Goal: Task Accomplishment & Management: Manage account settings

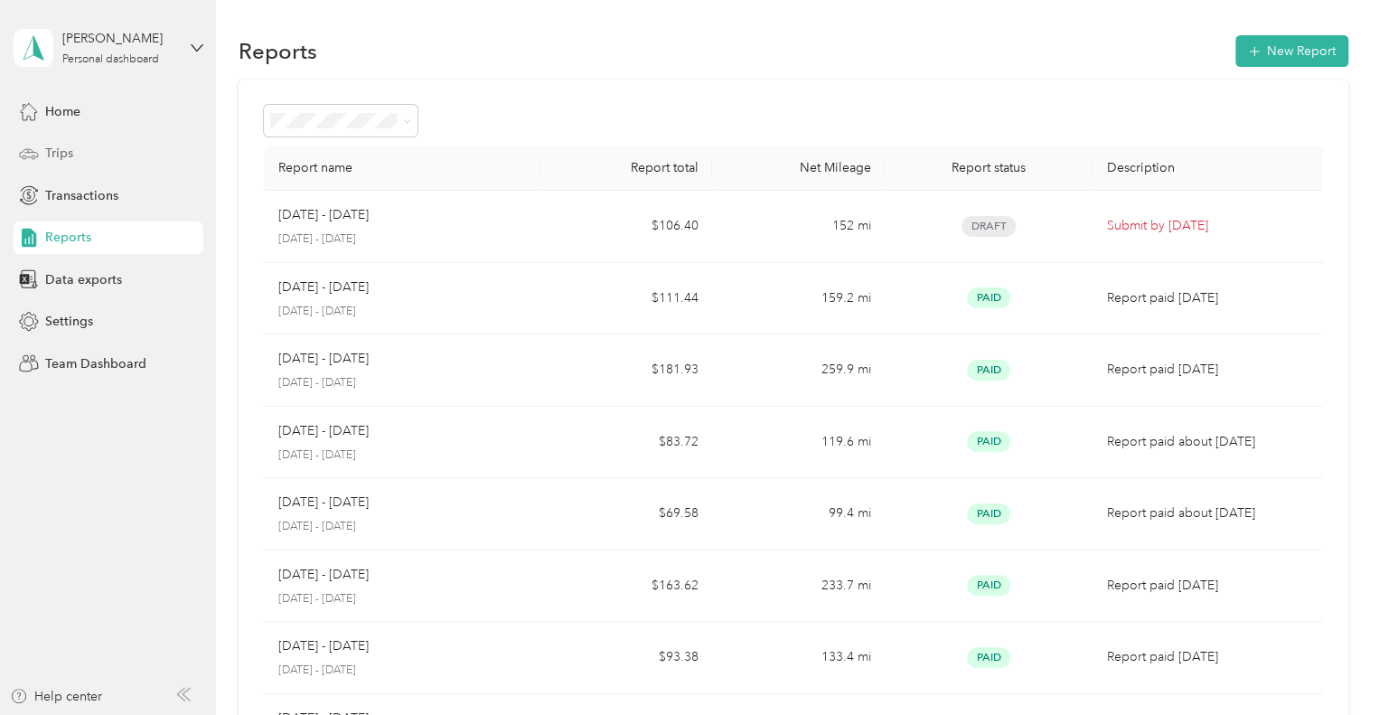
click at [62, 151] on span "Trips" at bounding box center [59, 153] width 28 height 19
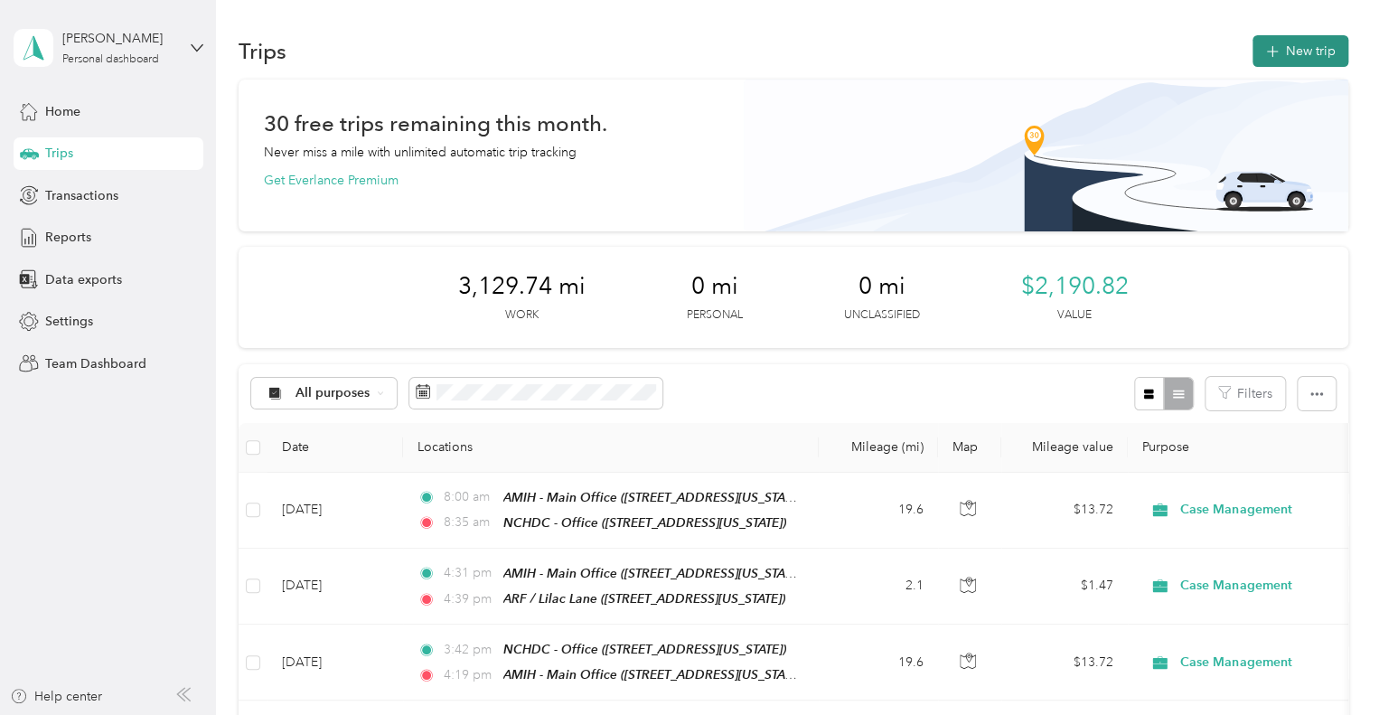
click at [1300, 46] on button "New trip" at bounding box center [1301, 51] width 96 height 32
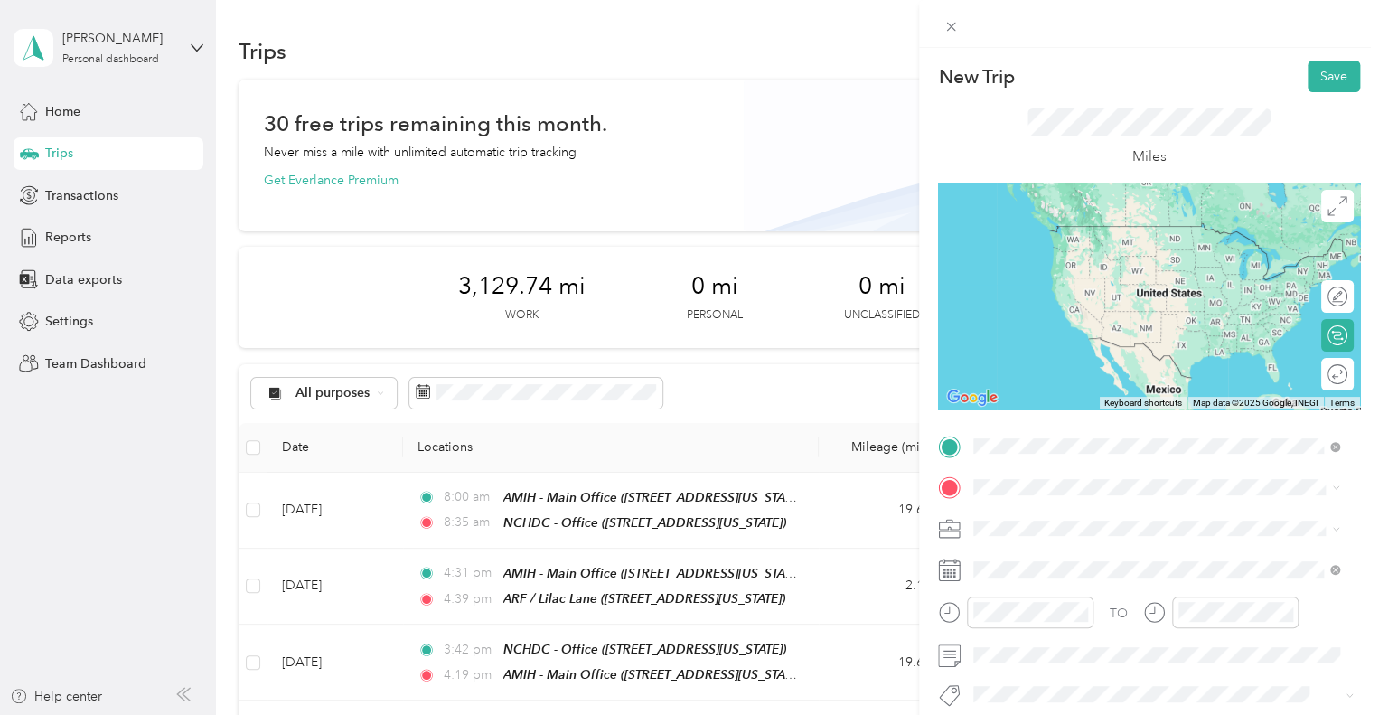
click at [1155, 268] on div "TEAM NCHDC - Office [STREET_ADDRESS][US_STATE]" at bounding box center [1098, 246] width 181 height 44
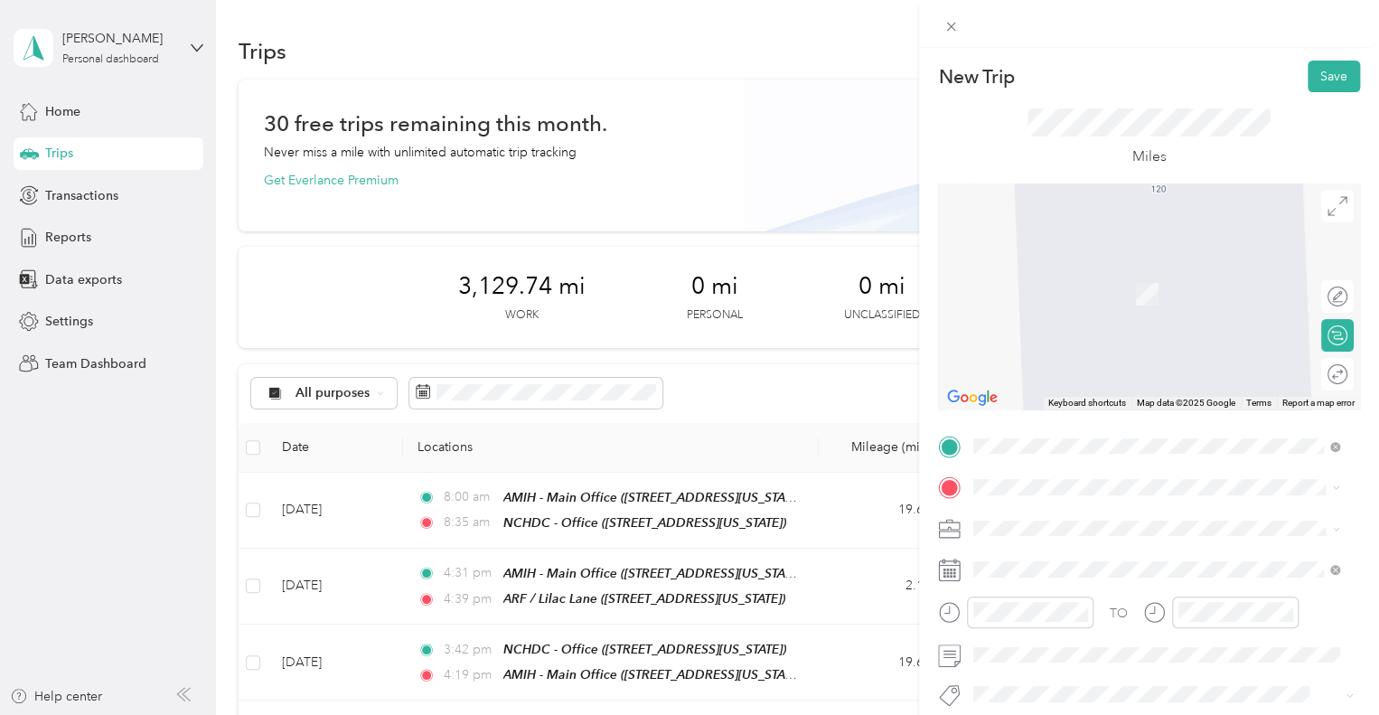
click at [997, 468] on div "TO Add photo" at bounding box center [1149, 650] width 422 height 437
click at [1119, 306] on div "TEAM AMIH - Main Office [STREET_ADDRESS][US_STATE]" at bounding box center [1098, 284] width 181 height 44
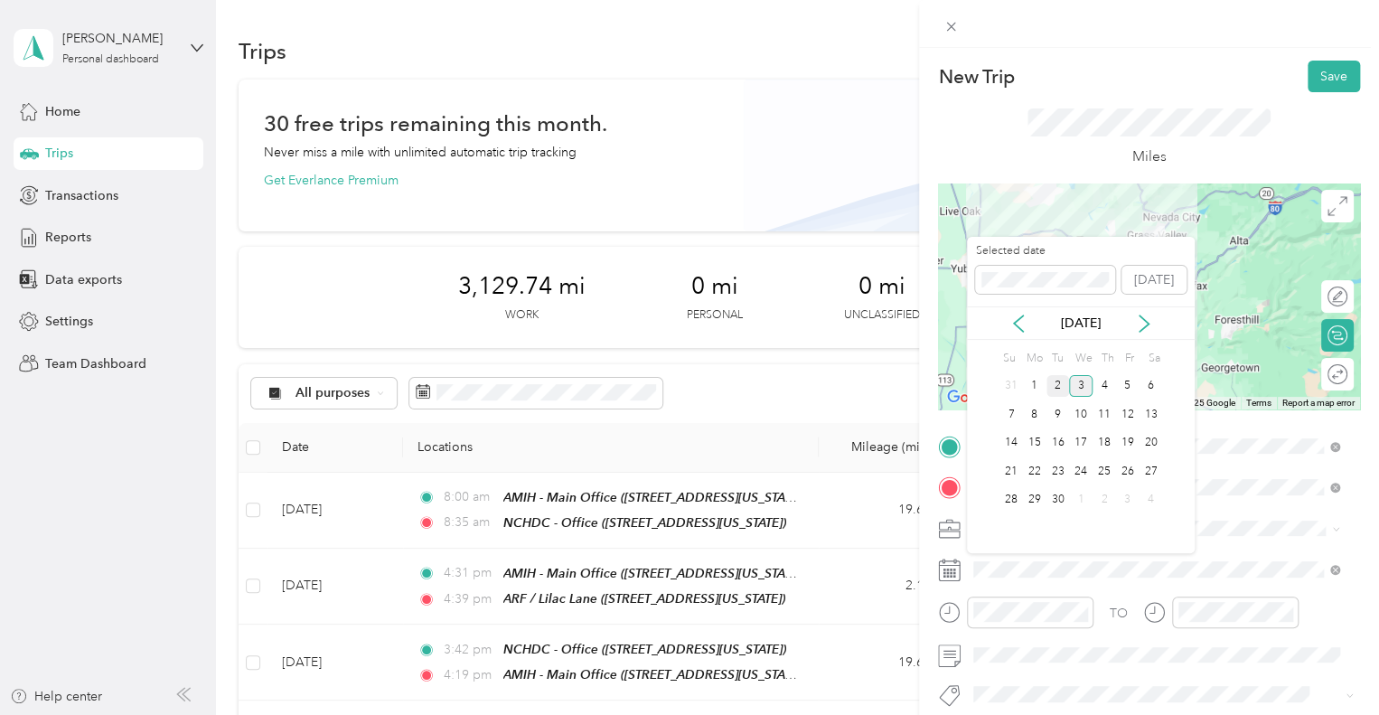
click at [1059, 392] on div "2" at bounding box center [1059, 386] width 24 height 23
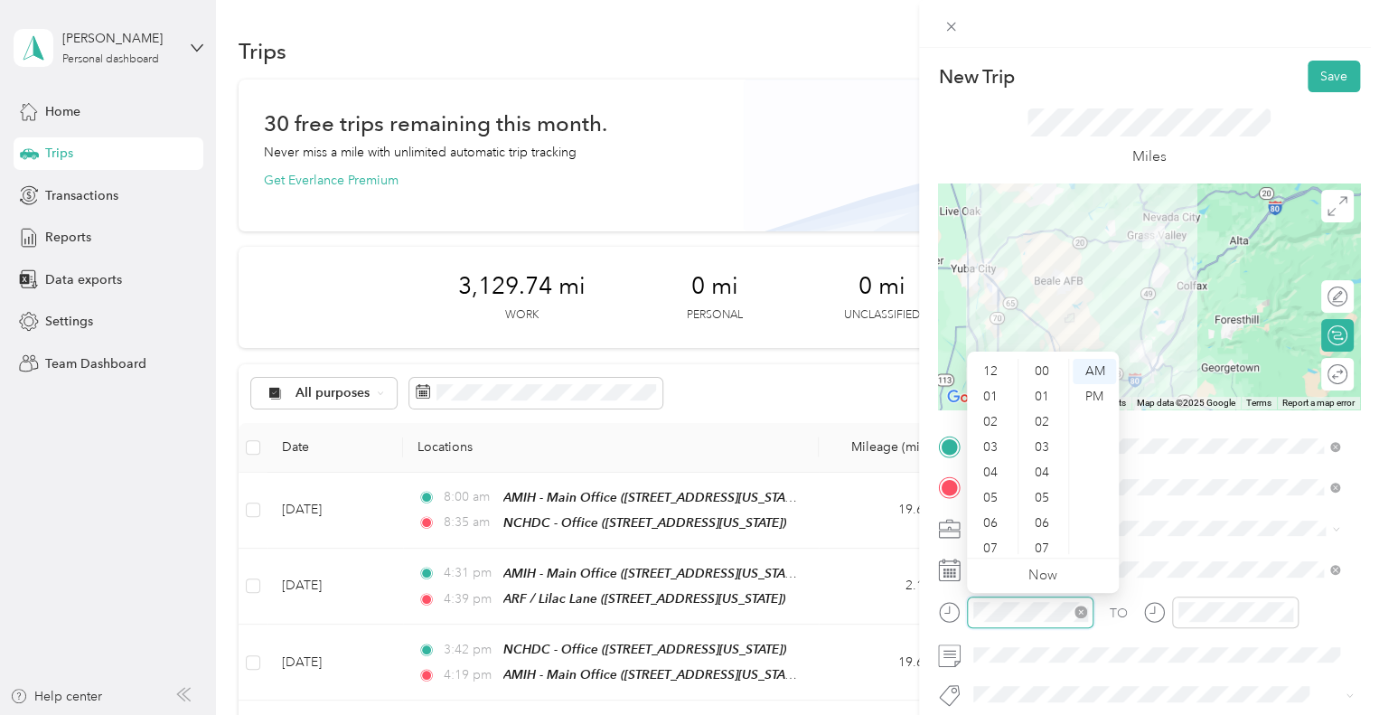
scroll to position [108, 0]
click at [994, 363] on div "04" at bounding box center [992, 364] width 43 height 25
click at [1041, 385] on div "05" at bounding box center [1043, 378] width 43 height 25
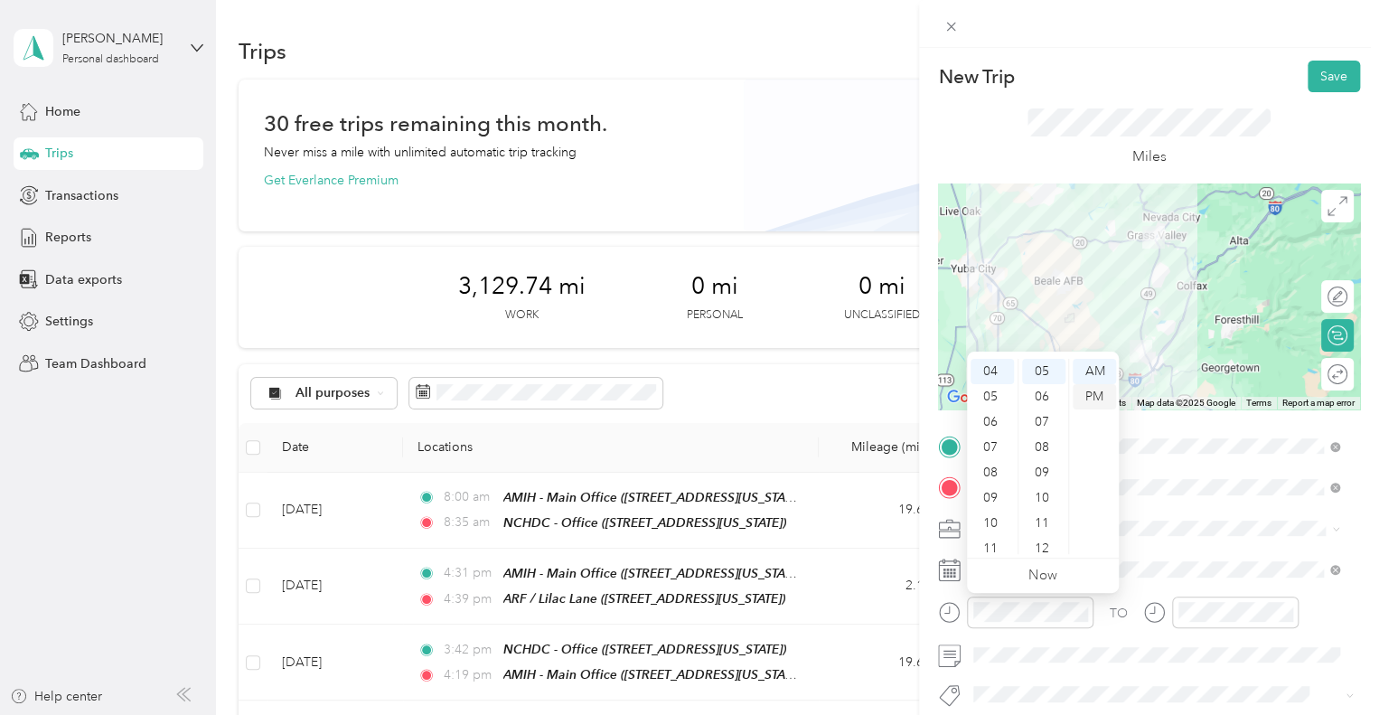
click at [1089, 390] on div "PM" at bounding box center [1094, 396] width 43 height 25
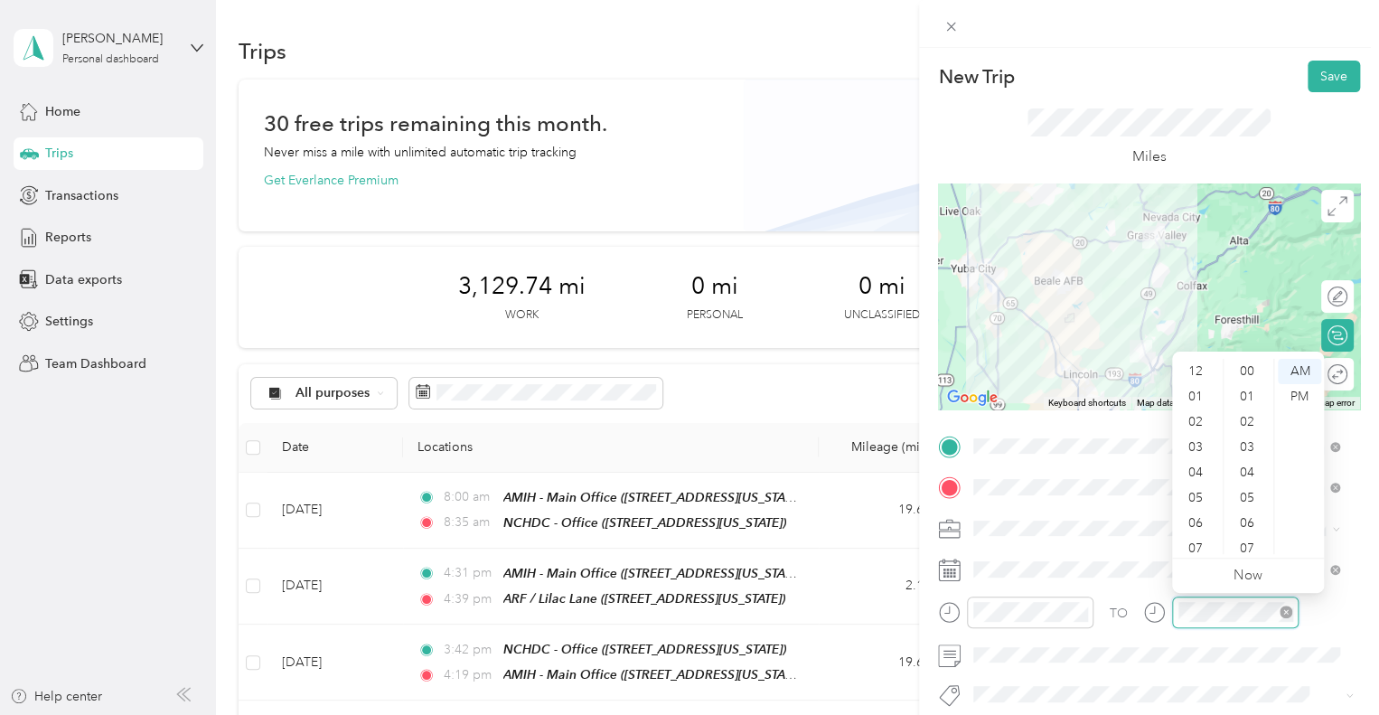
scroll to position [108, 0]
click at [1196, 365] on div "04" at bounding box center [1197, 364] width 43 height 25
click at [1251, 390] on div "41" at bounding box center [1248, 385] width 43 height 25
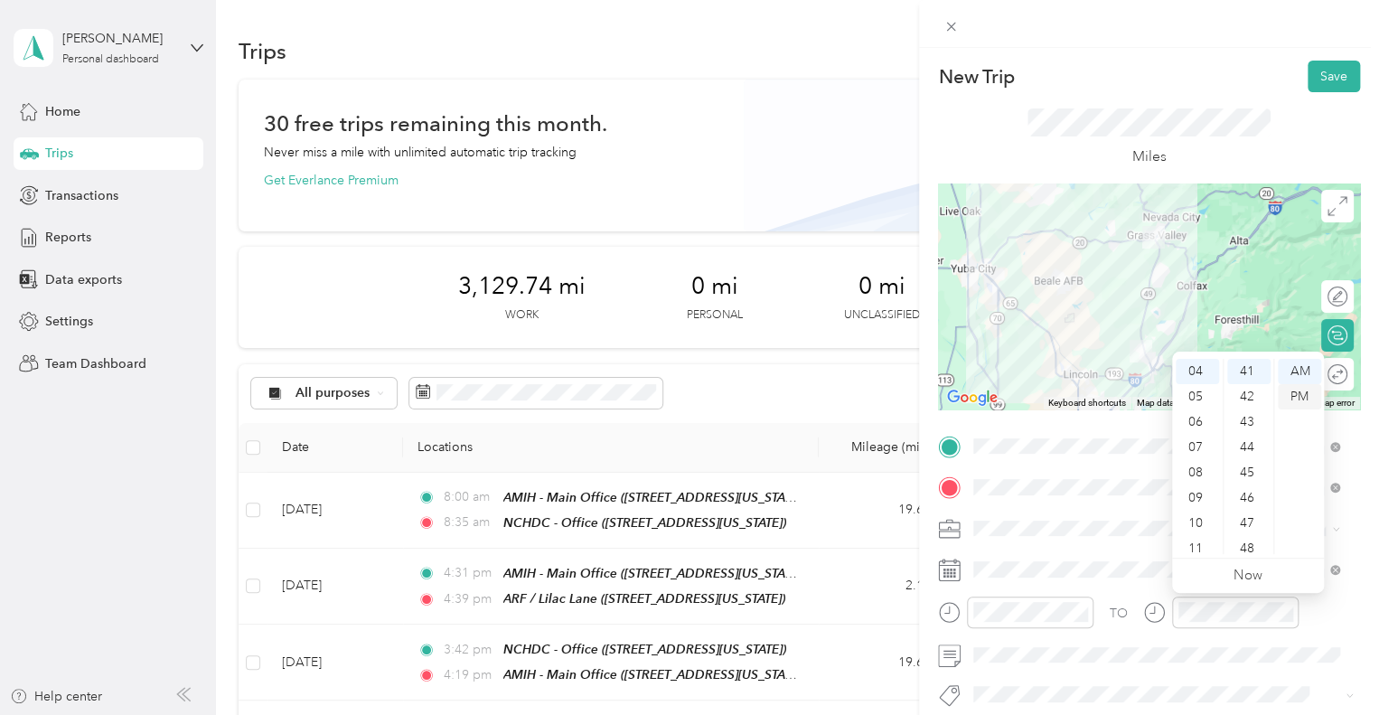
click at [1298, 400] on div "PM" at bounding box center [1299, 396] width 43 height 25
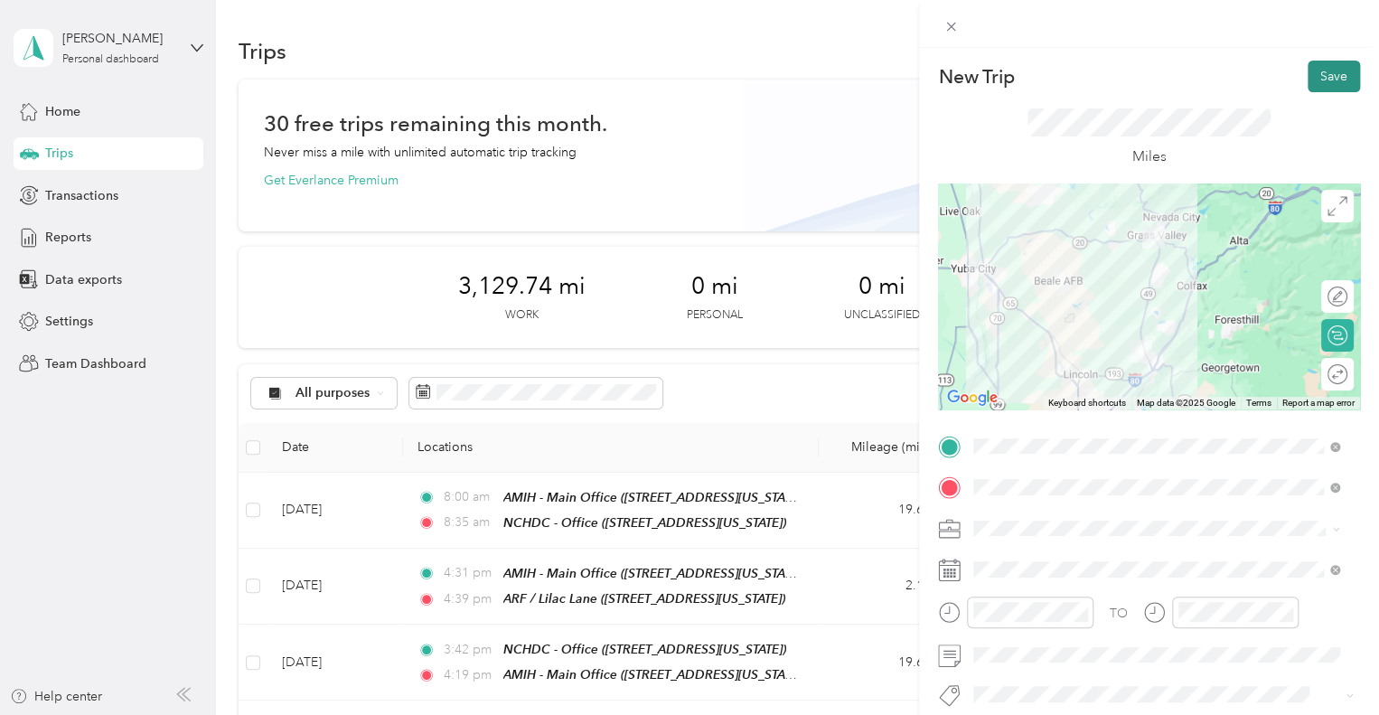
click at [1321, 76] on button "Save" at bounding box center [1334, 77] width 52 height 32
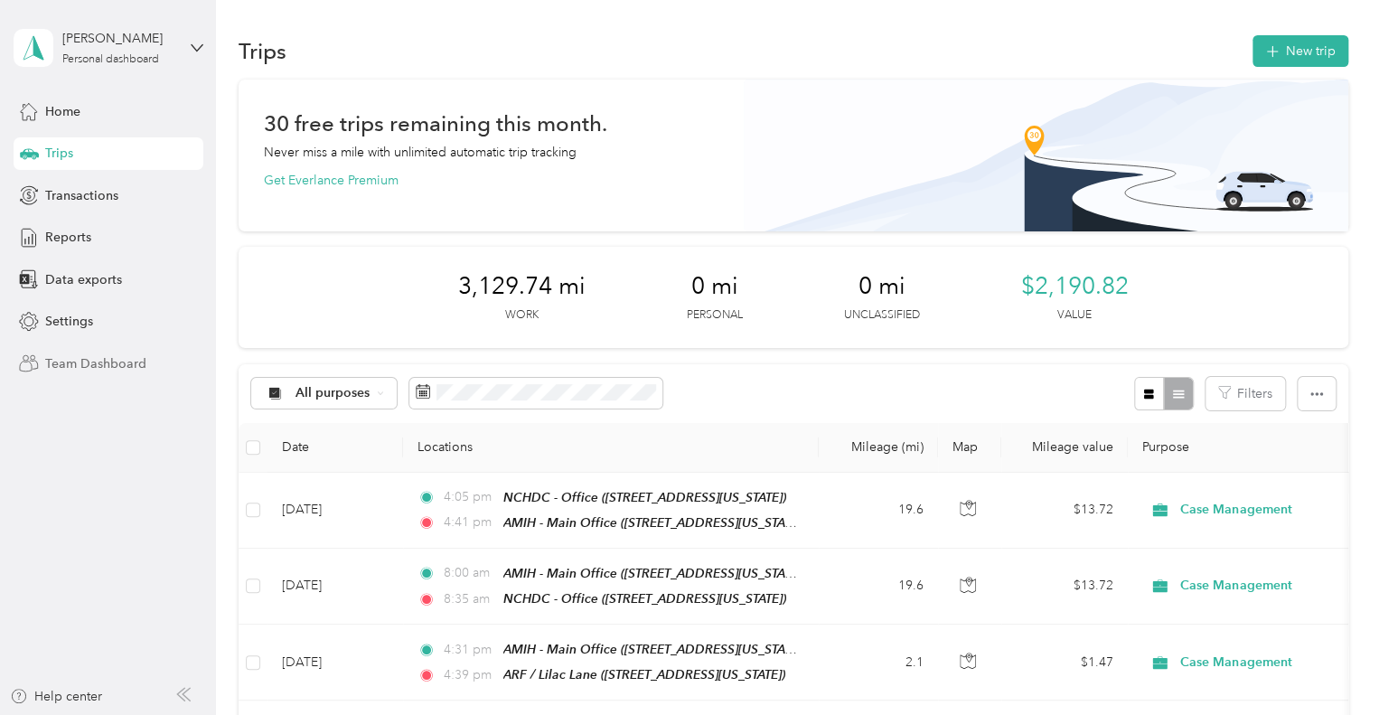
click at [111, 364] on span "Team Dashboard" at bounding box center [95, 363] width 101 height 19
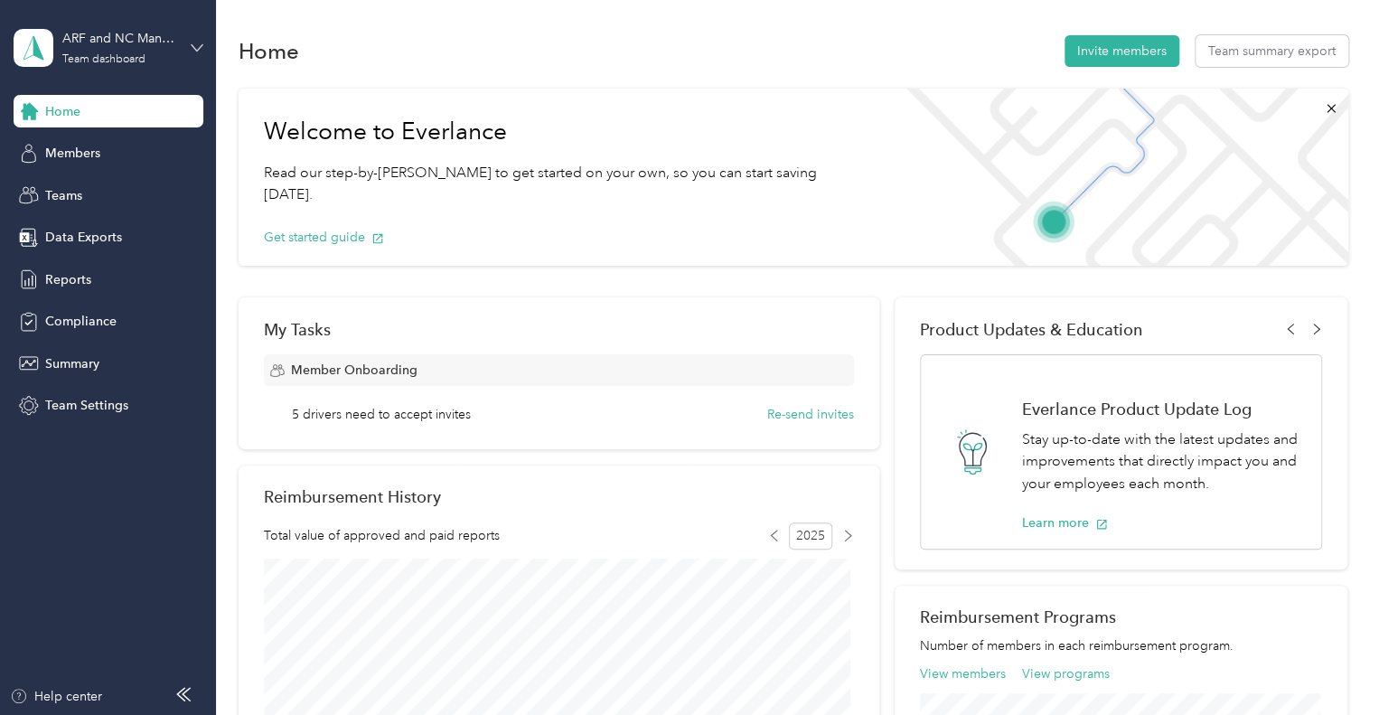
click at [192, 42] on icon at bounding box center [197, 48] width 13 height 13
click at [127, 199] on div "Team dashboard Personal dashboard Log out" at bounding box center [203, 183] width 355 height 114
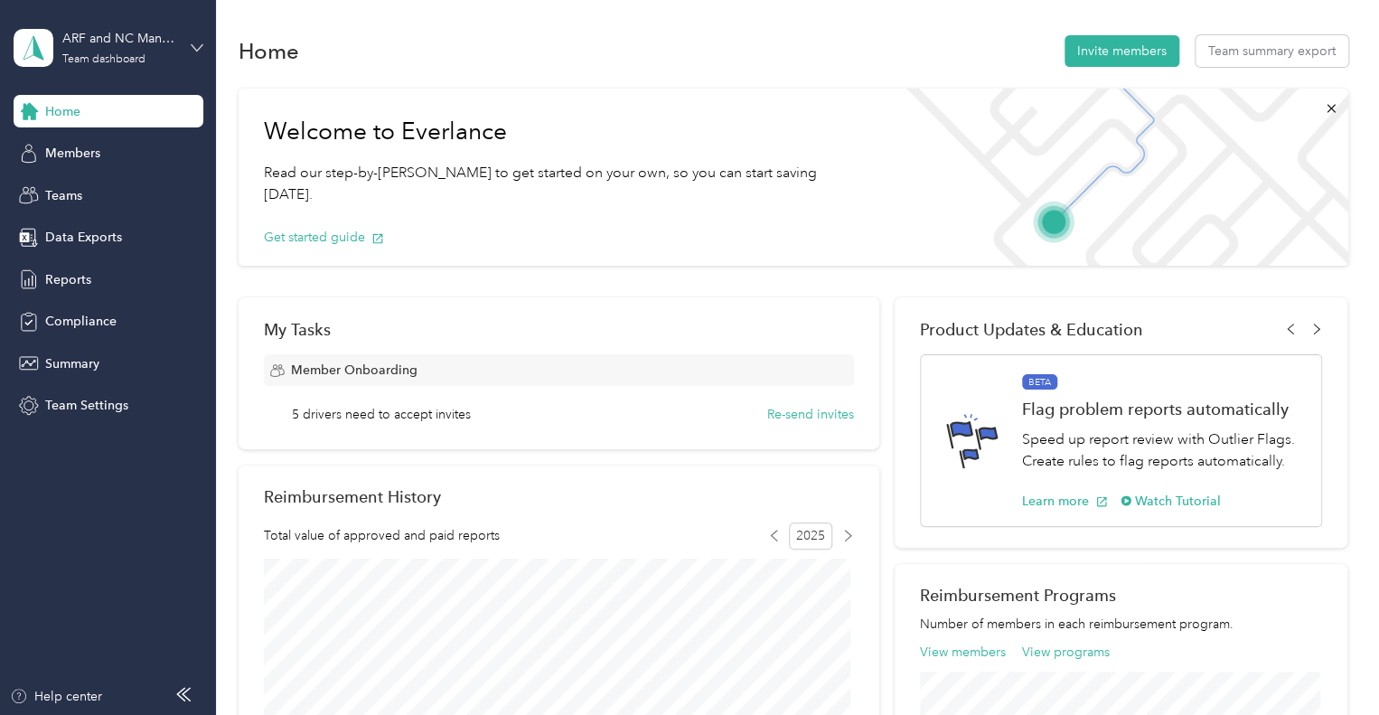
click at [192, 42] on icon at bounding box center [197, 48] width 13 height 13
click at [116, 193] on div "Personal dashboard" at bounding box center [203, 184] width 355 height 32
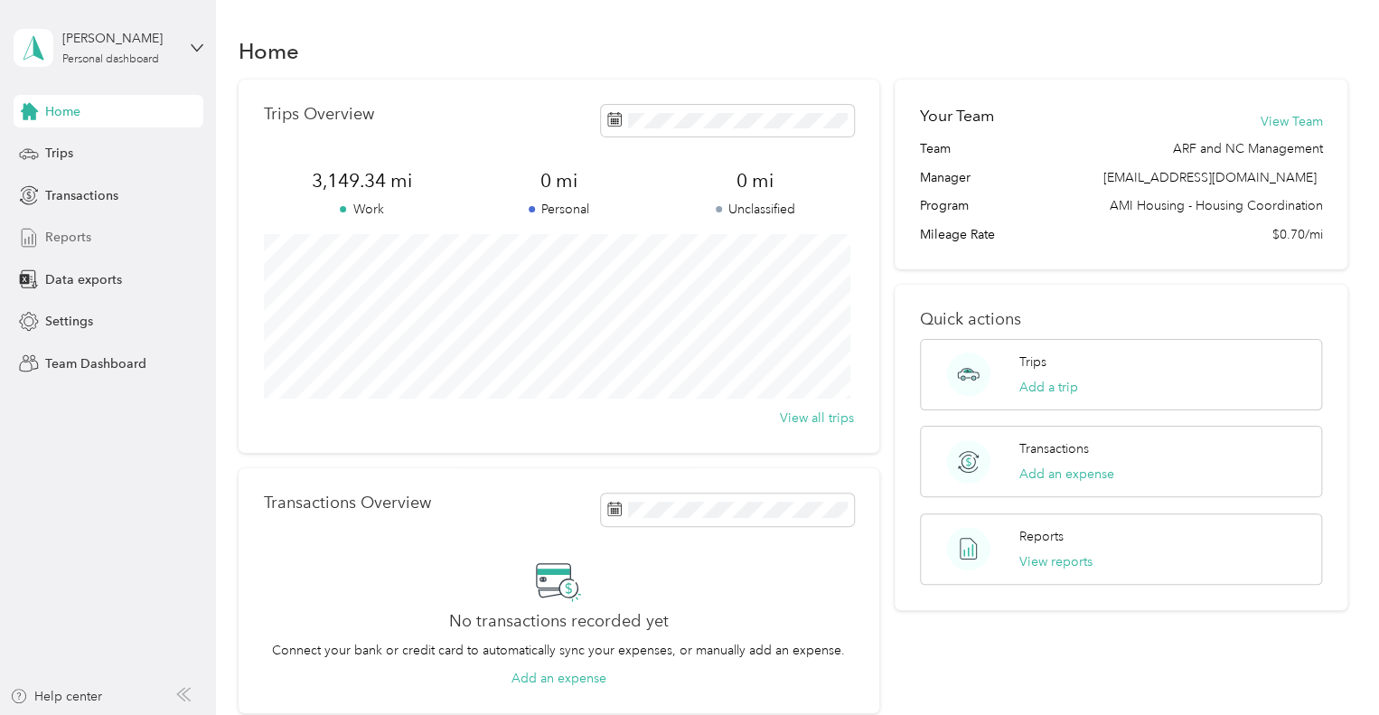
click at [71, 239] on span "Reports" at bounding box center [68, 237] width 46 height 19
